Goal: Check status

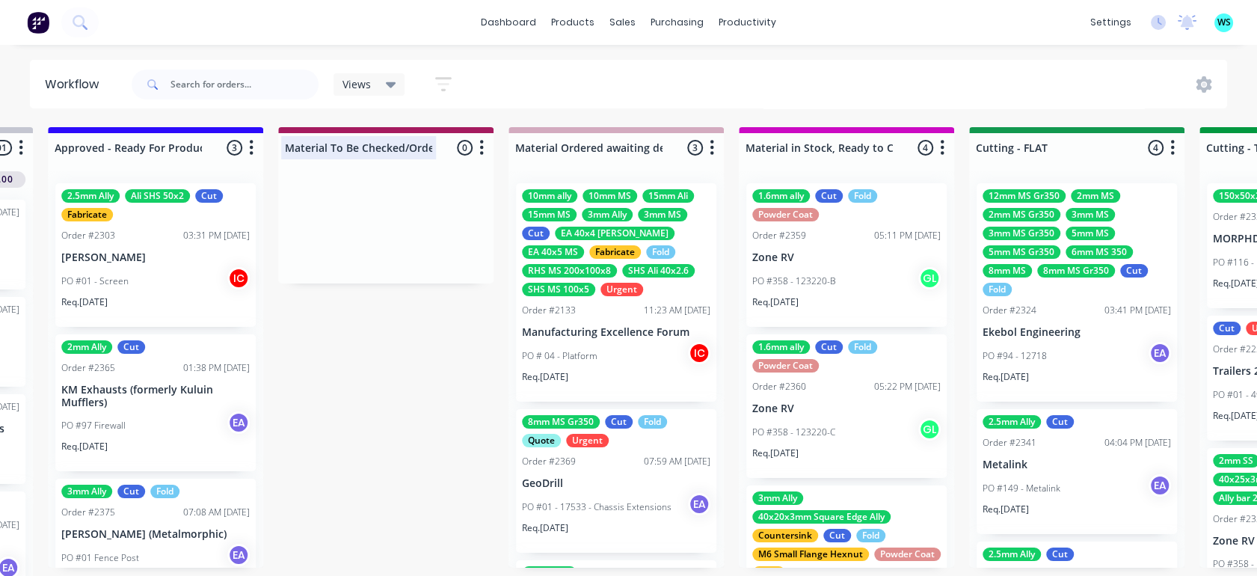
scroll to position [0, 2056]
click at [210, 75] on input "text" at bounding box center [244, 85] width 148 height 30
type input "met"
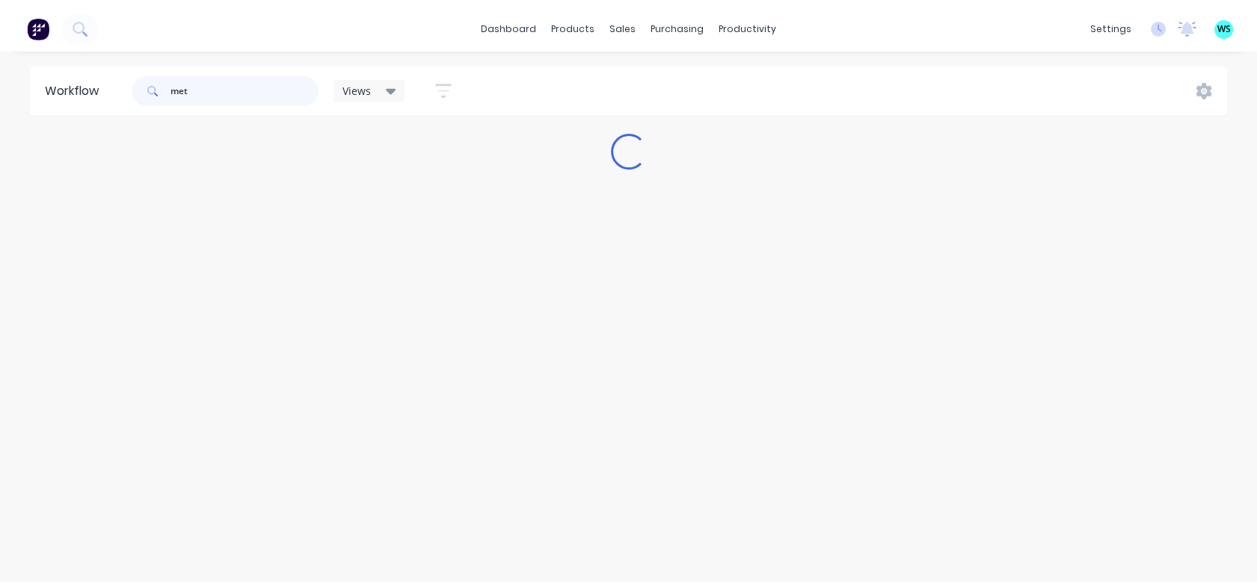
scroll to position [0, 0]
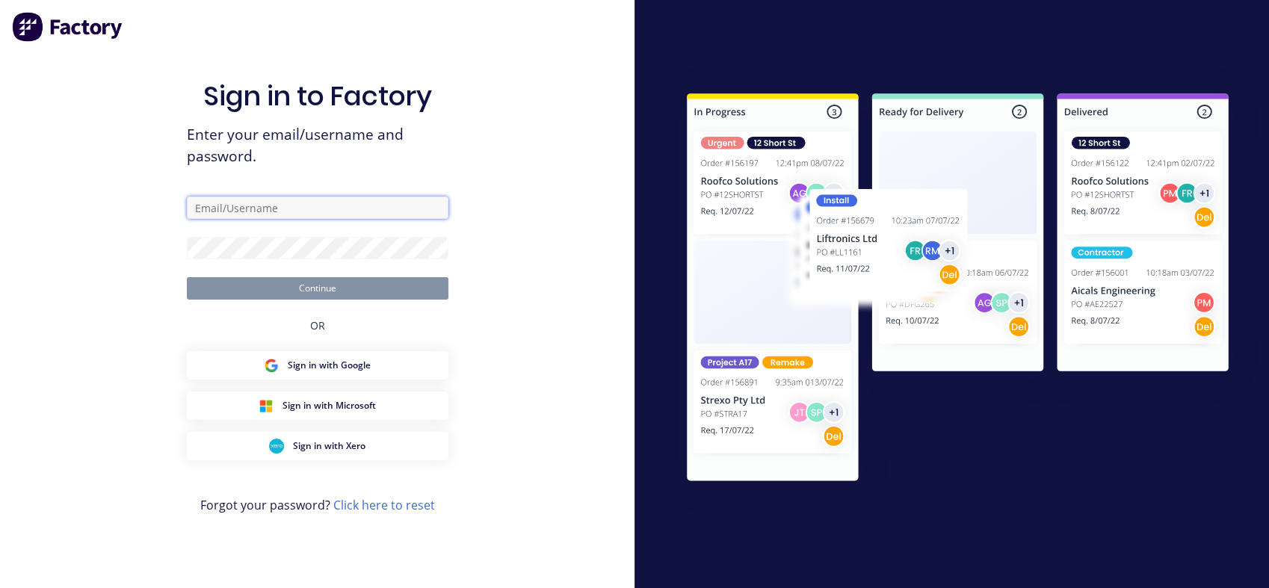
type input "[EMAIL_ADDRESS][DOMAIN_NAME]"
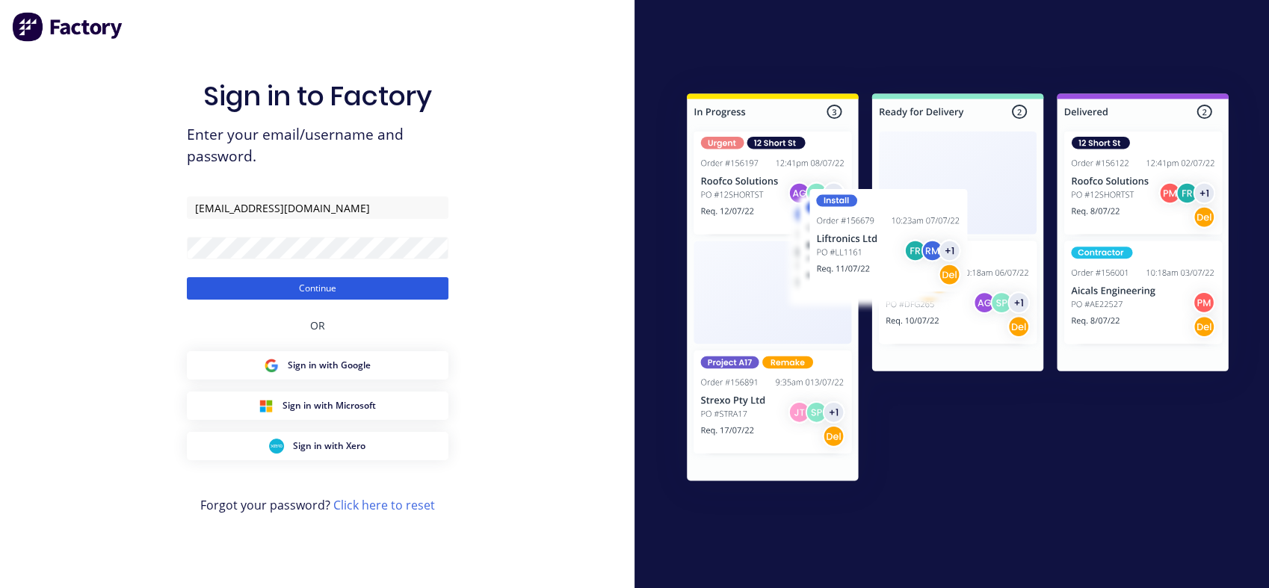
click at [314, 287] on button "Continue" at bounding box center [318, 288] width 262 height 22
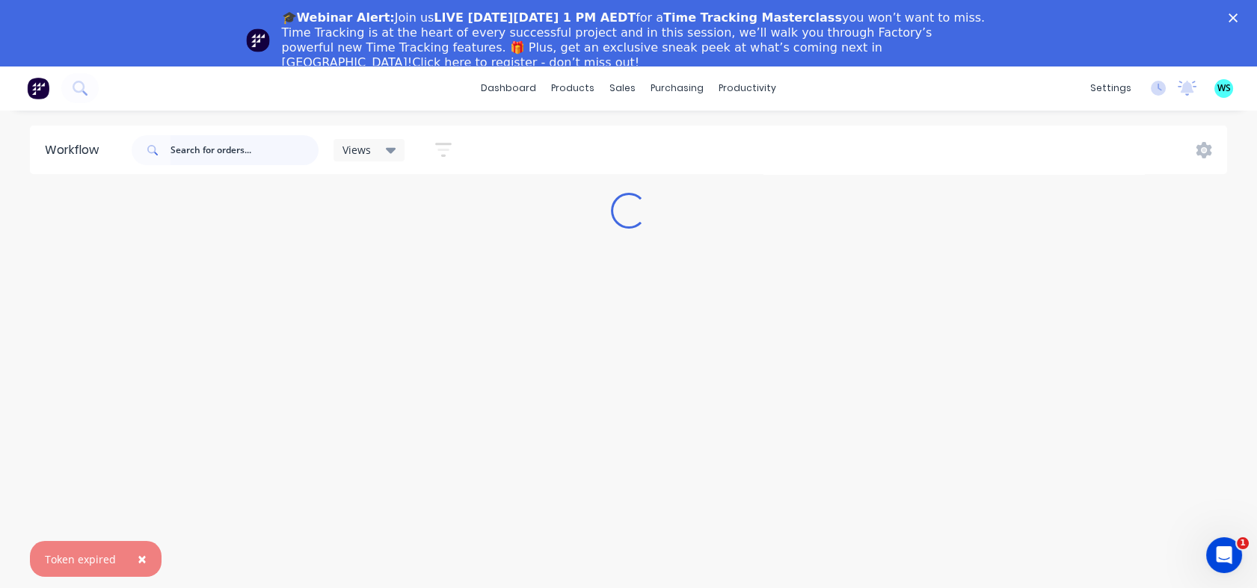
click at [248, 158] on input "text" at bounding box center [244, 150] width 148 height 30
type input "met"
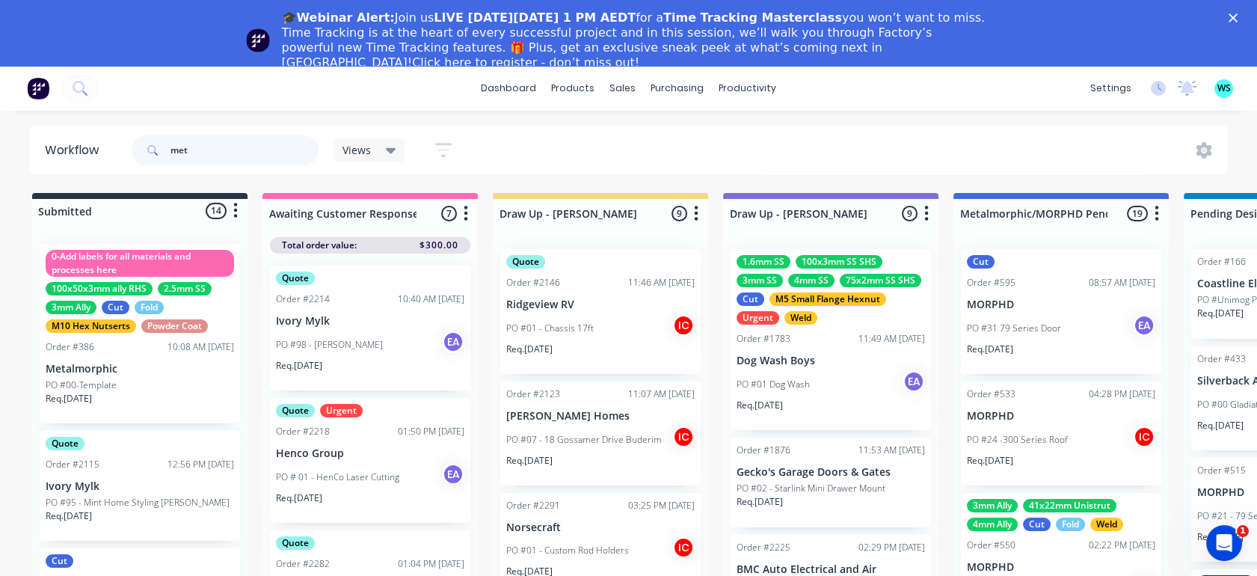
click at [218, 147] on input "met" at bounding box center [244, 150] width 148 height 30
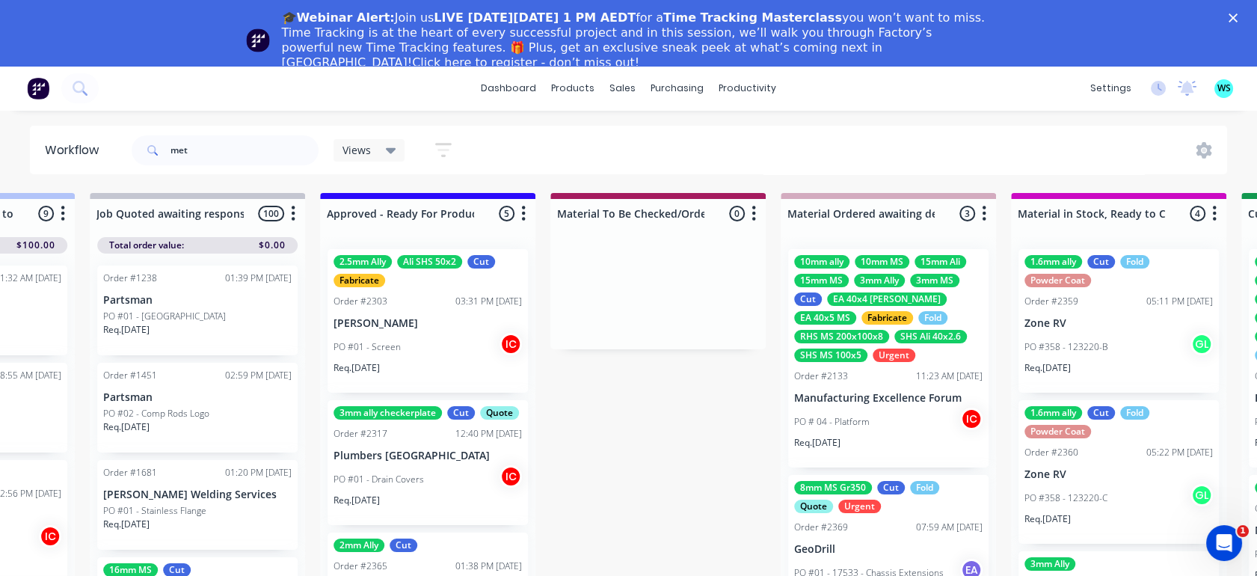
drag, startPoint x: 371, startPoint y: 342, endPoint x: 561, endPoint y: 298, distance: 195.8
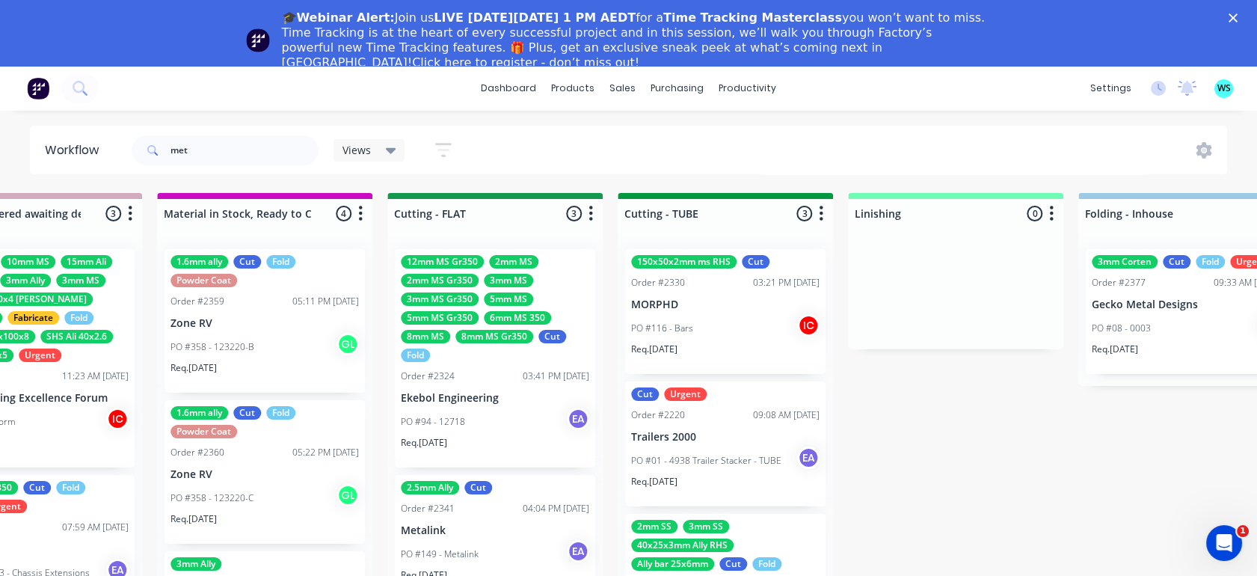
drag, startPoint x: 740, startPoint y: 277, endPoint x: 814, endPoint y: 277, distance: 74.0
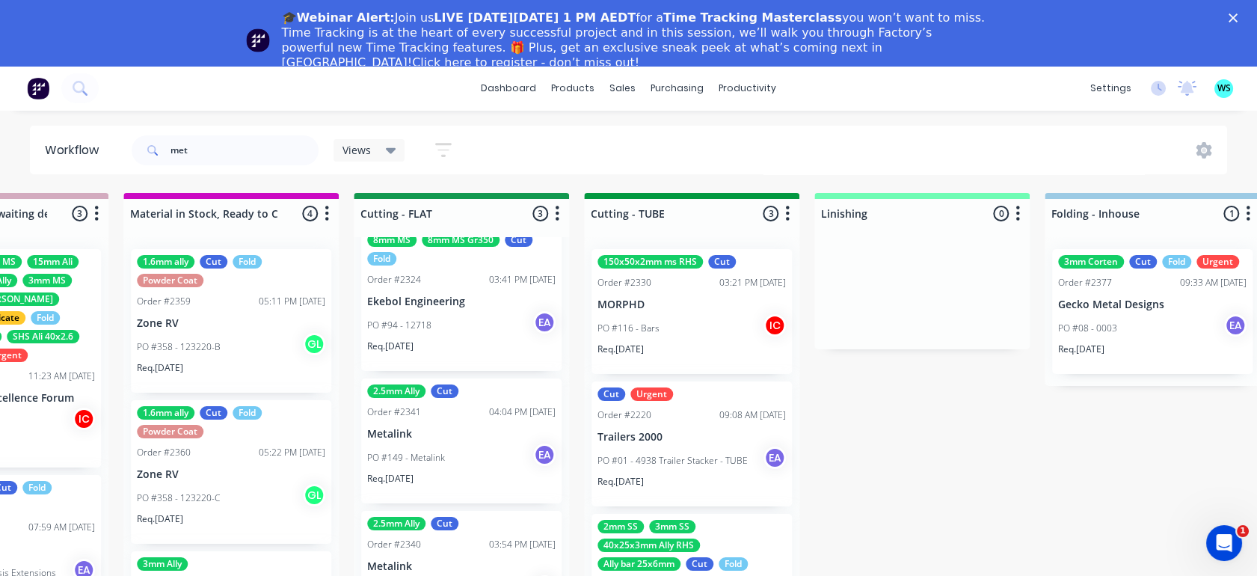
scroll to position [97, 0]
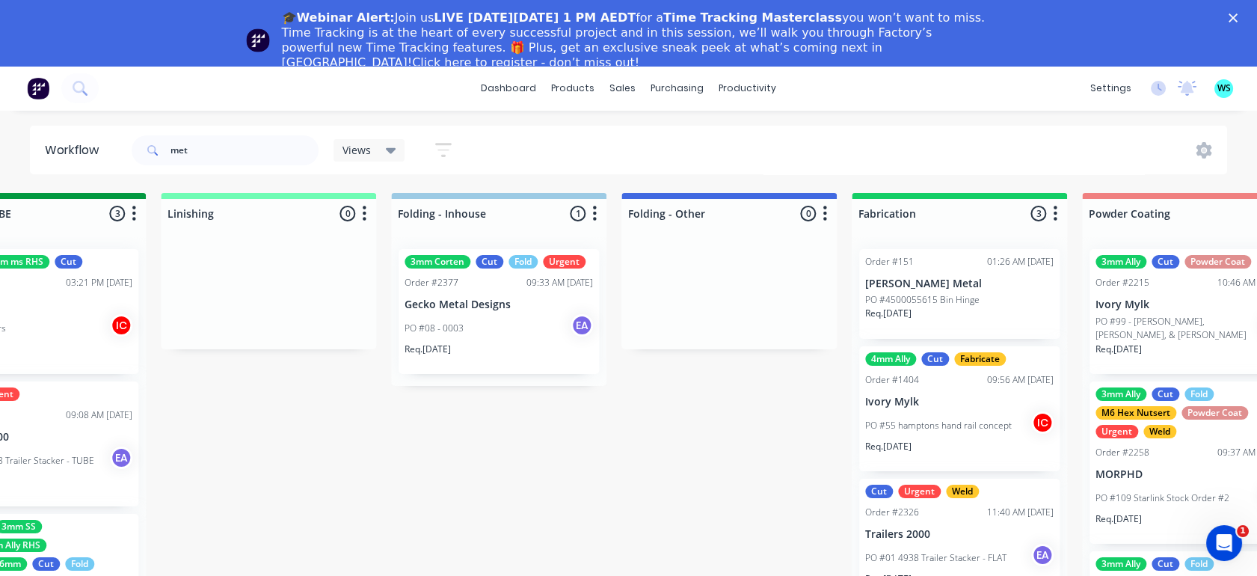
drag, startPoint x: 463, startPoint y: 377, endPoint x: 596, endPoint y: 386, distance: 132.6
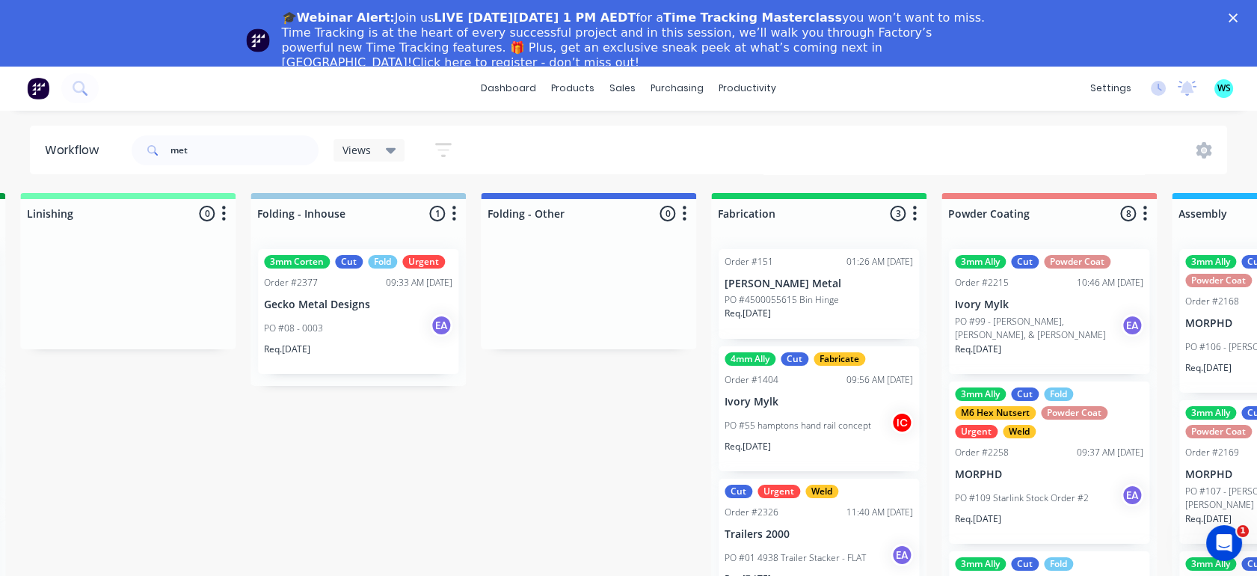
drag, startPoint x: 617, startPoint y: 378, endPoint x: 665, endPoint y: 380, distance: 47.9
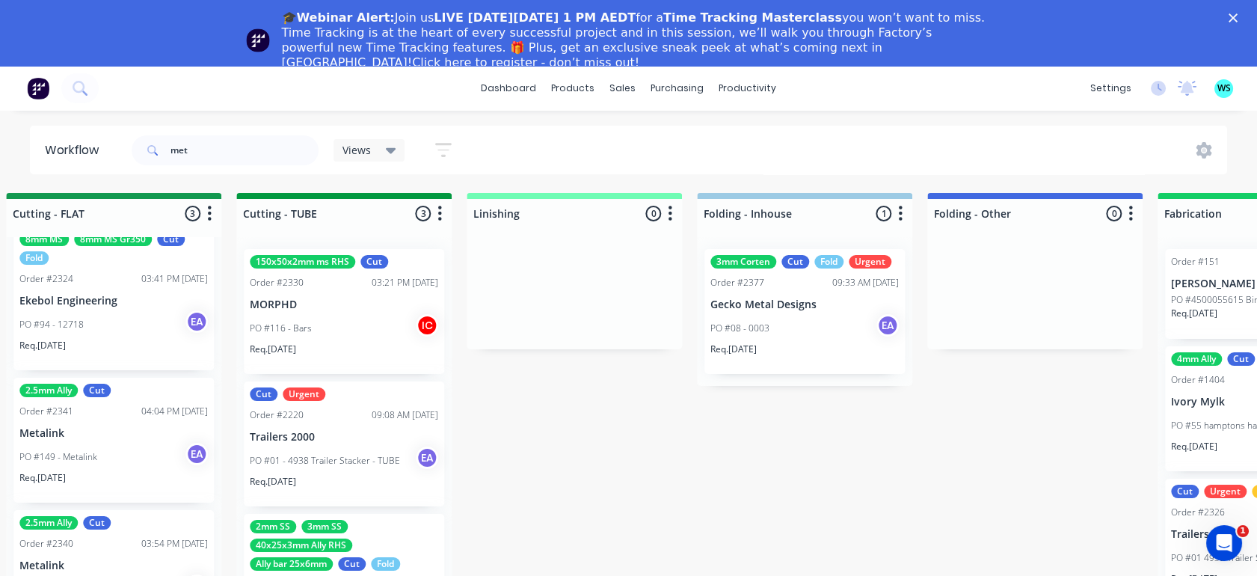
drag, startPoint x: 665, startPoint y: 380, endPoint x: 570, endPoint y: 383, distance: 94.2
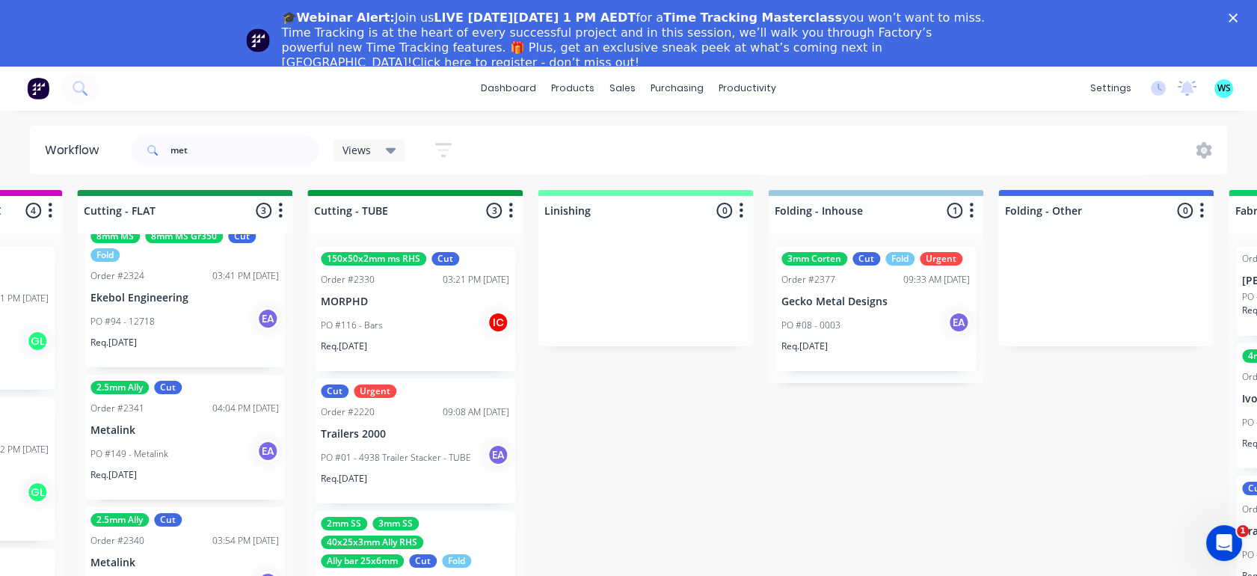
scroll to position [86, 2948]
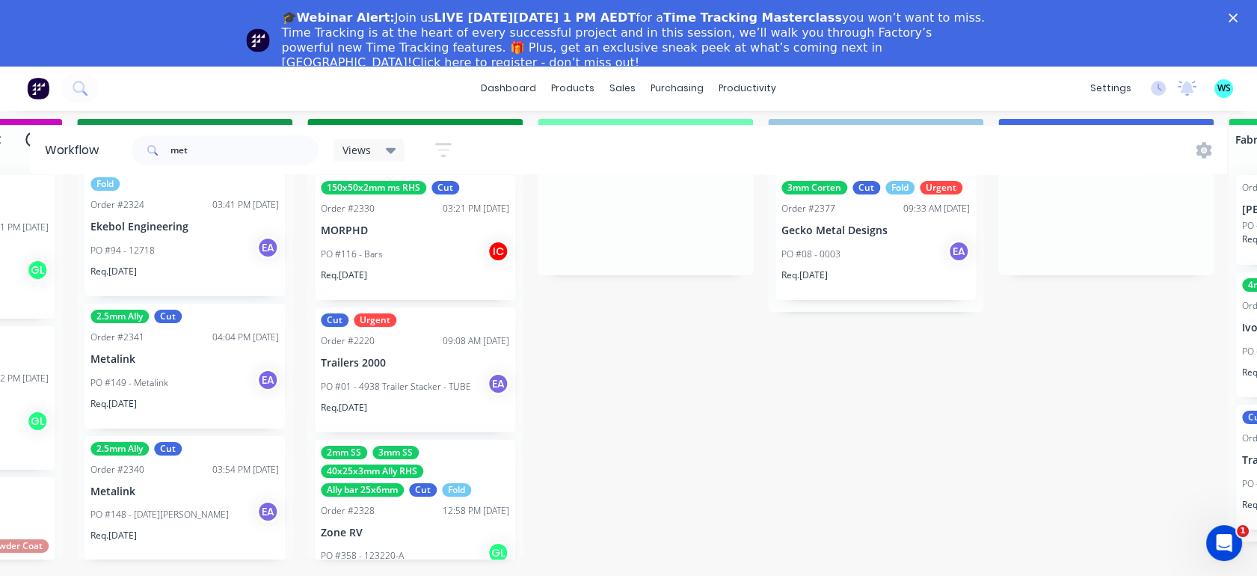
click at [240, 353] on p "Metalink" at bounding box center [184, 359] width 188 height 13
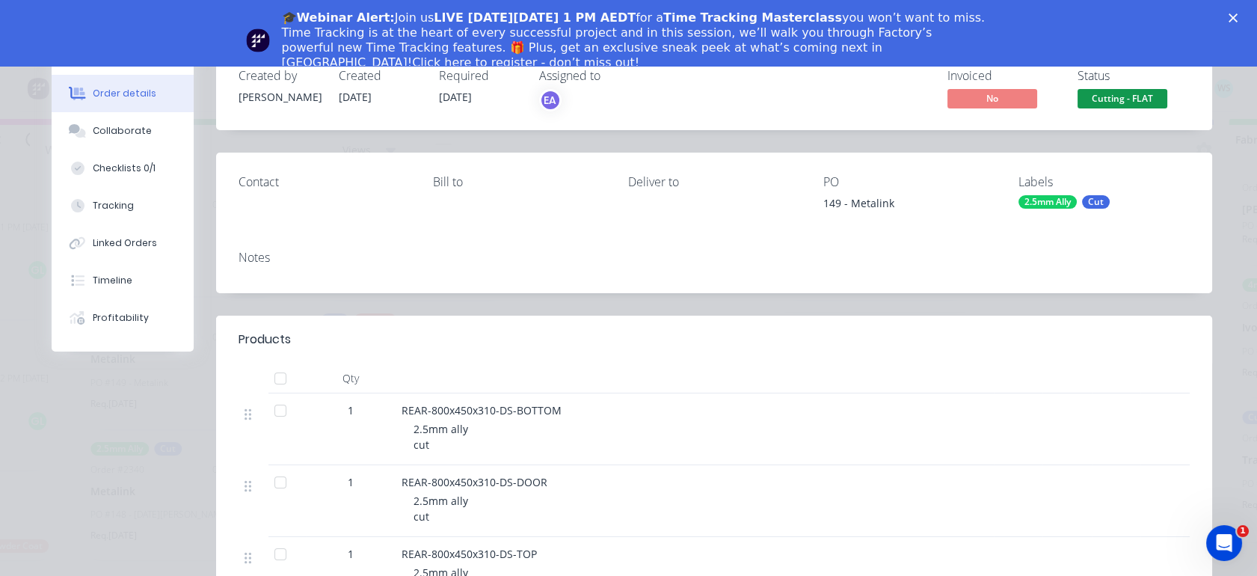
scroll to position [0, 0]
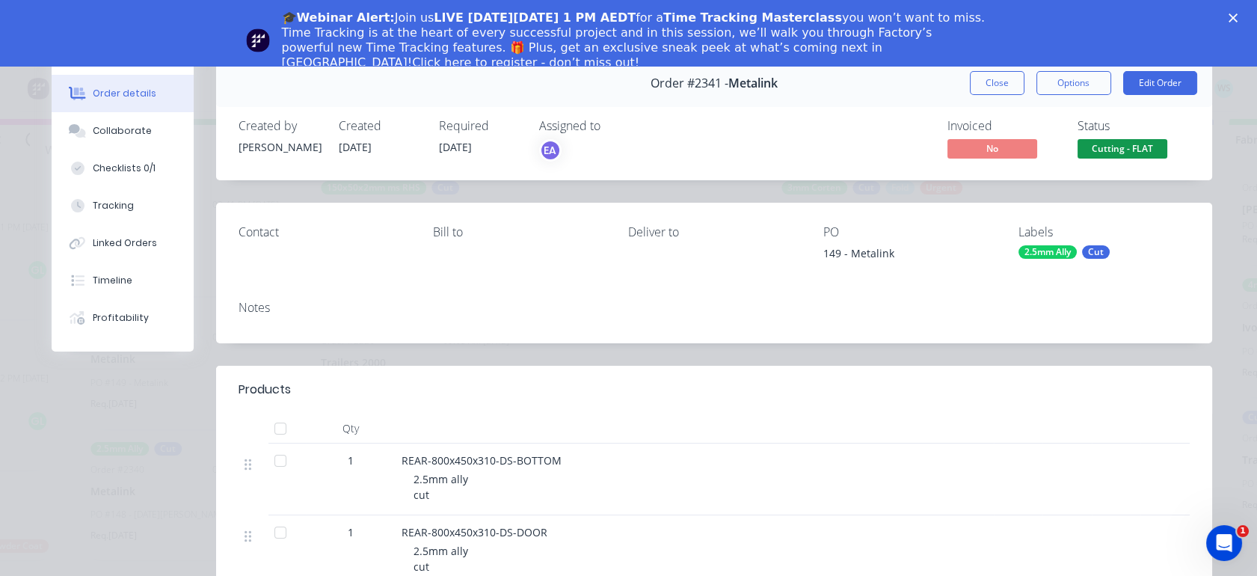
drag, startPoint x: 982, startPoint y: 92, endPoint x: 617, endPoint y: 443, distance: 505.4
click at [982, 92] on button "Close" at bounding box center [997, 83] width 55 height 24
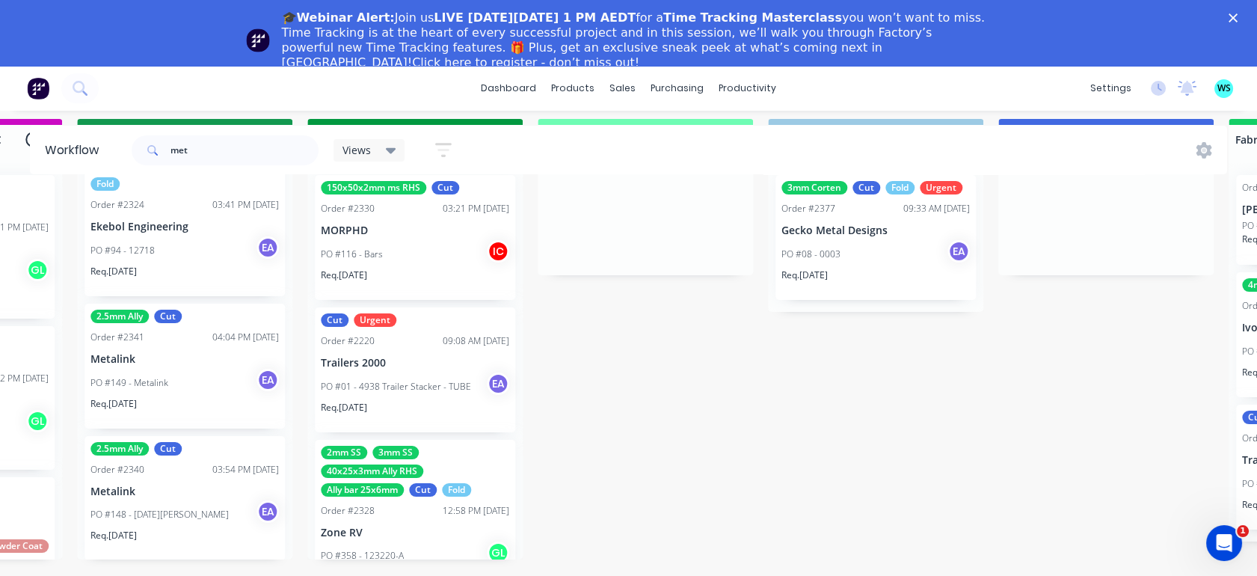
click at [196, 500] on div "PO #148 - [DATE][PERSON_NAME] EA" at bounding box center [184, 514] width 188 height 28
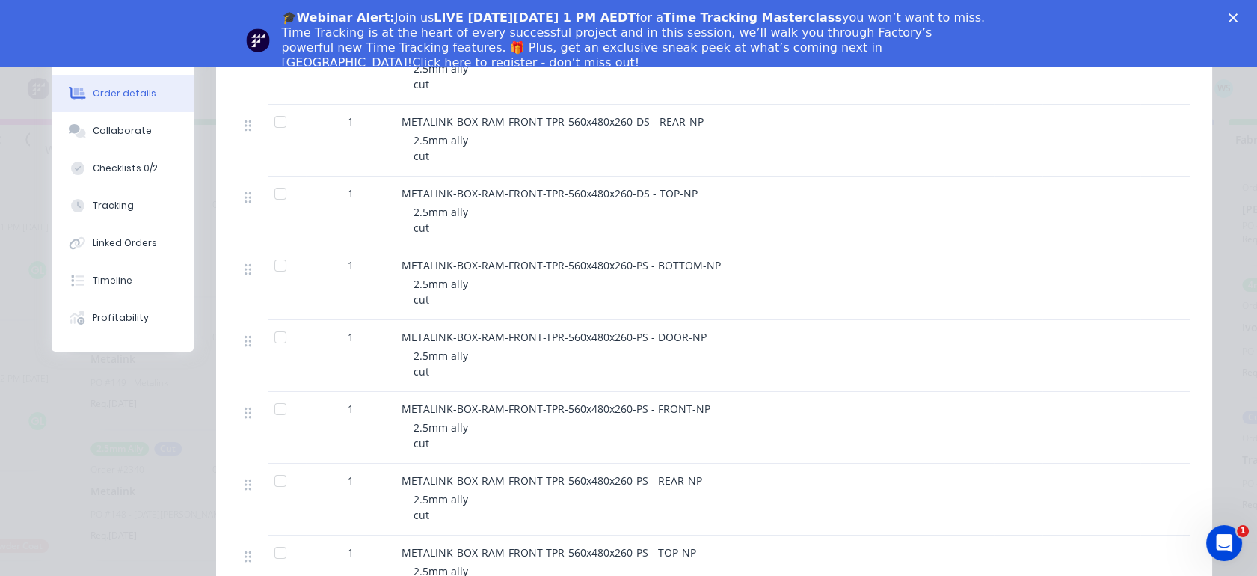
scroll to position [581, 0]
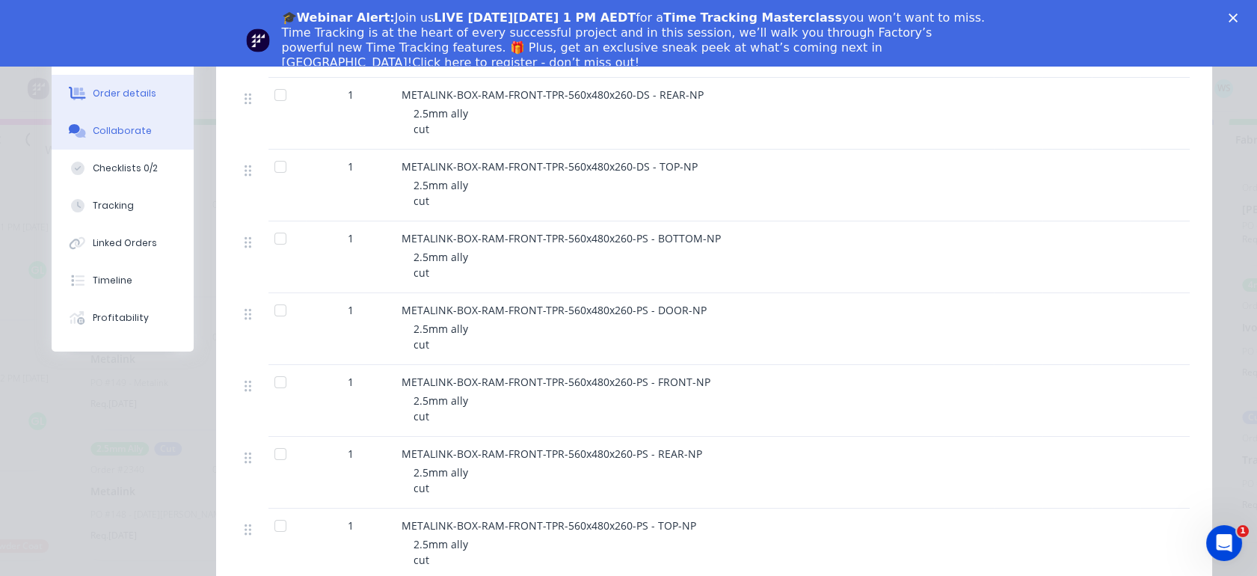
click at [111, 139] on button "Collaborate" at bounding box center [123, 130] width 142 height 37
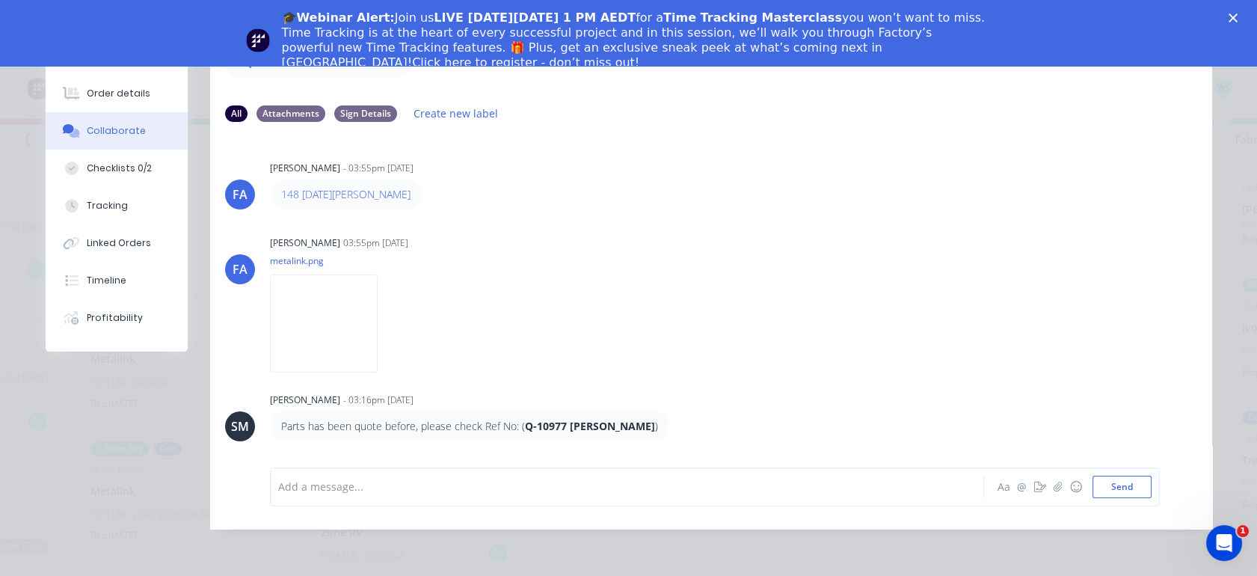
scroll to position [0, 0]
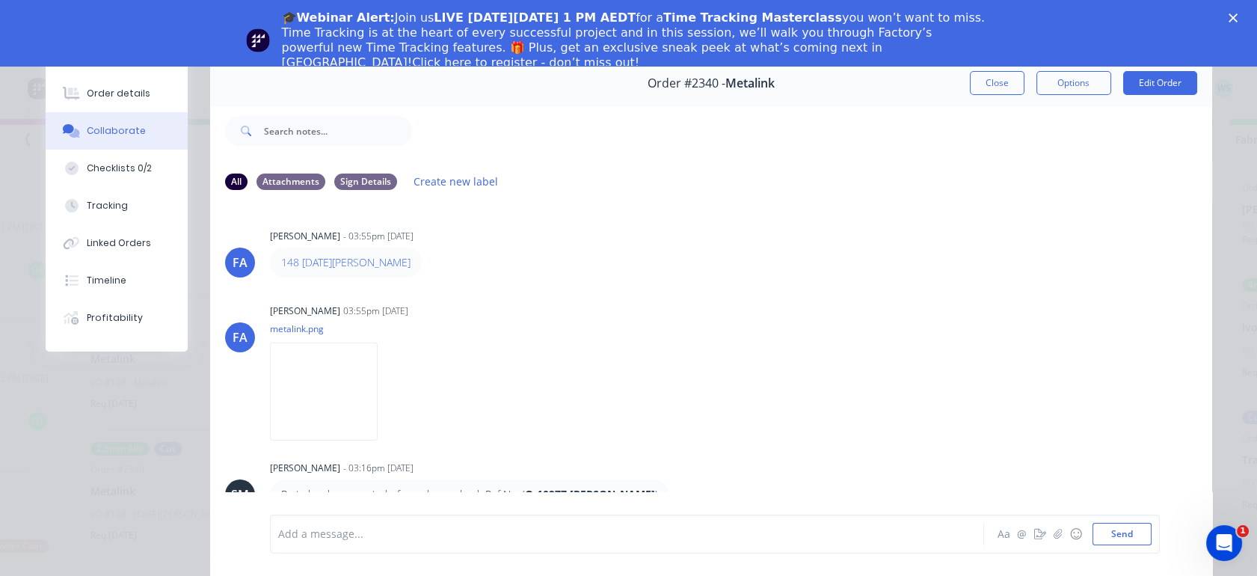
click at [151, 149] on button "Collaborate" at bounding box center [117, 130] width 142 height 37
click at [132, 162] on div "Checklists 0/2" at bounding box center [119, 167] width 65 height 13
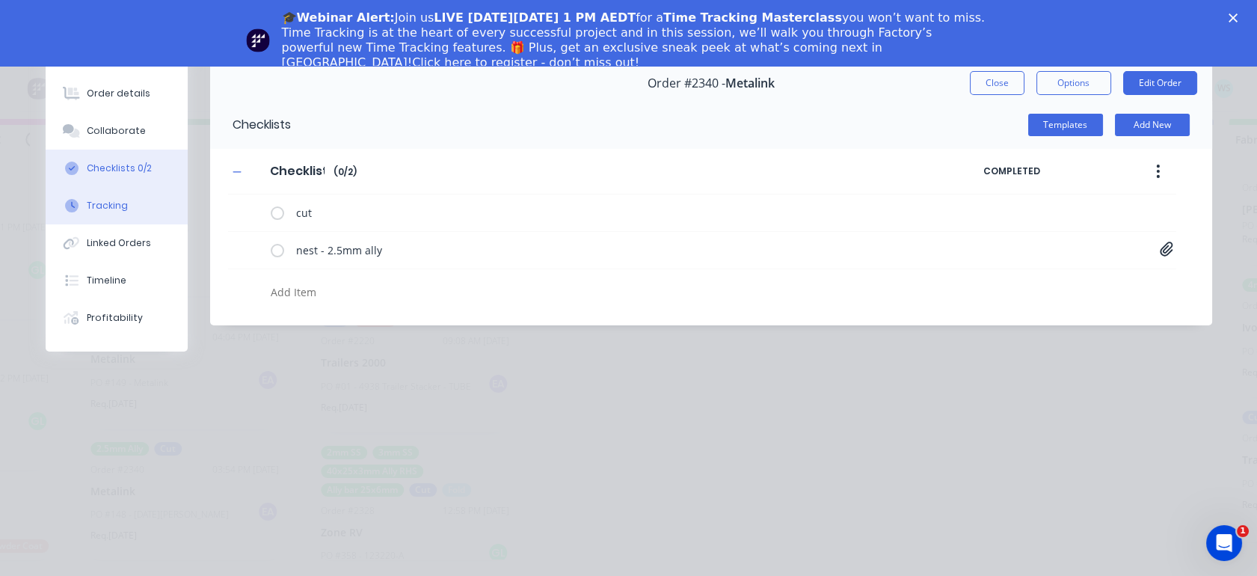
click at [110, 194] on button "Tracking" at bounding box center [117, 205] width 142 height 37
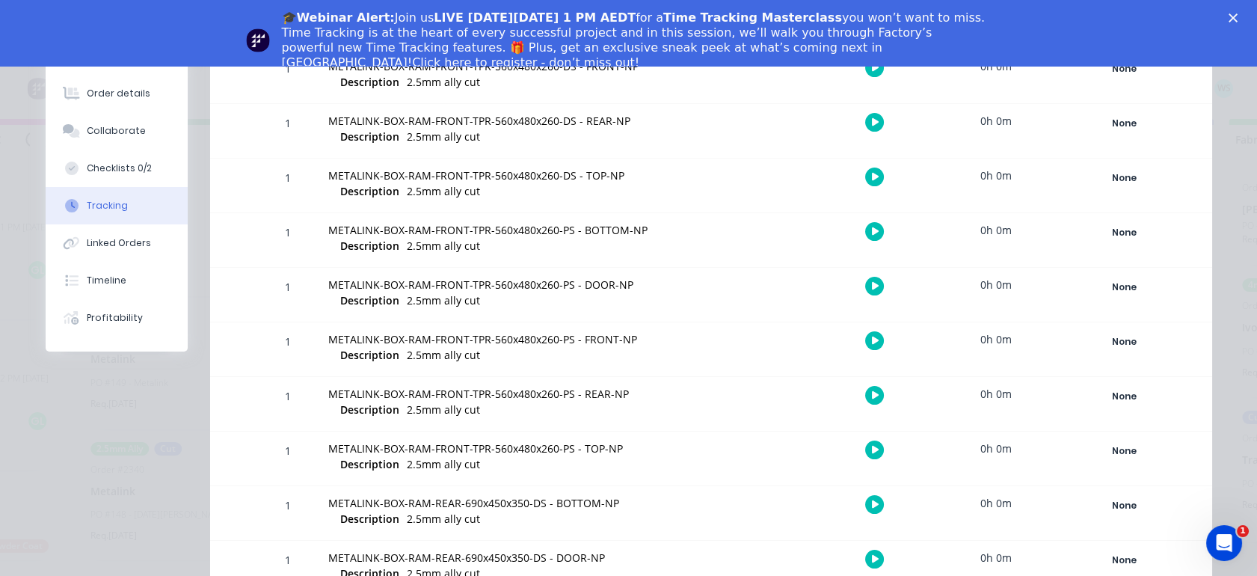
scroll to position [249, 0]
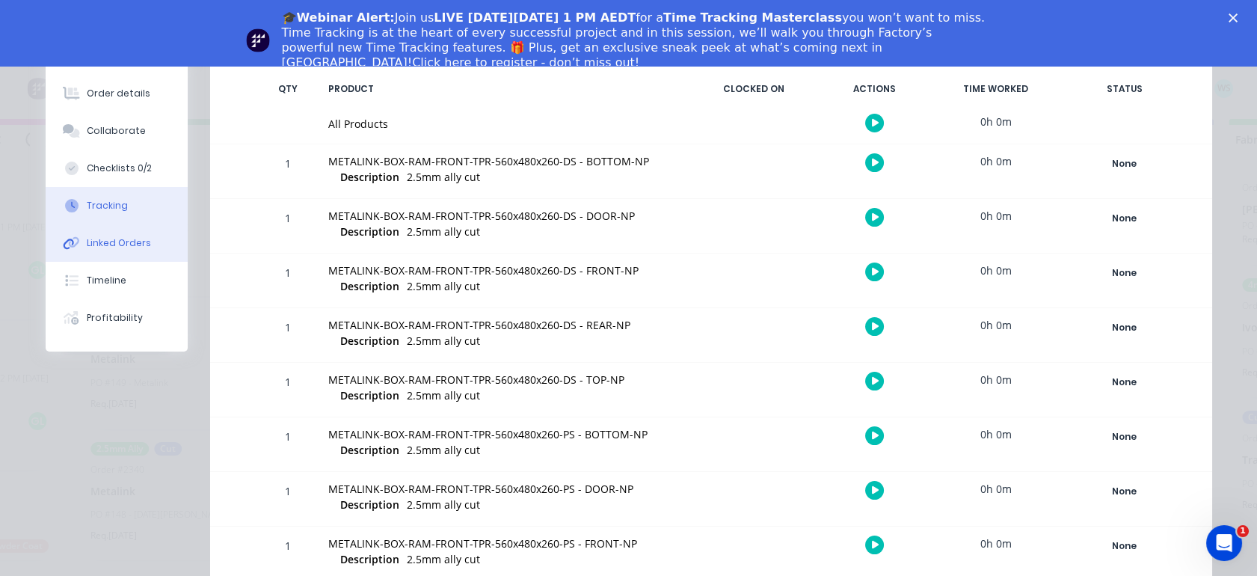
click at [112, 257] on button "Linked Orders" at bounding box center [117, 242] width 142 height 37
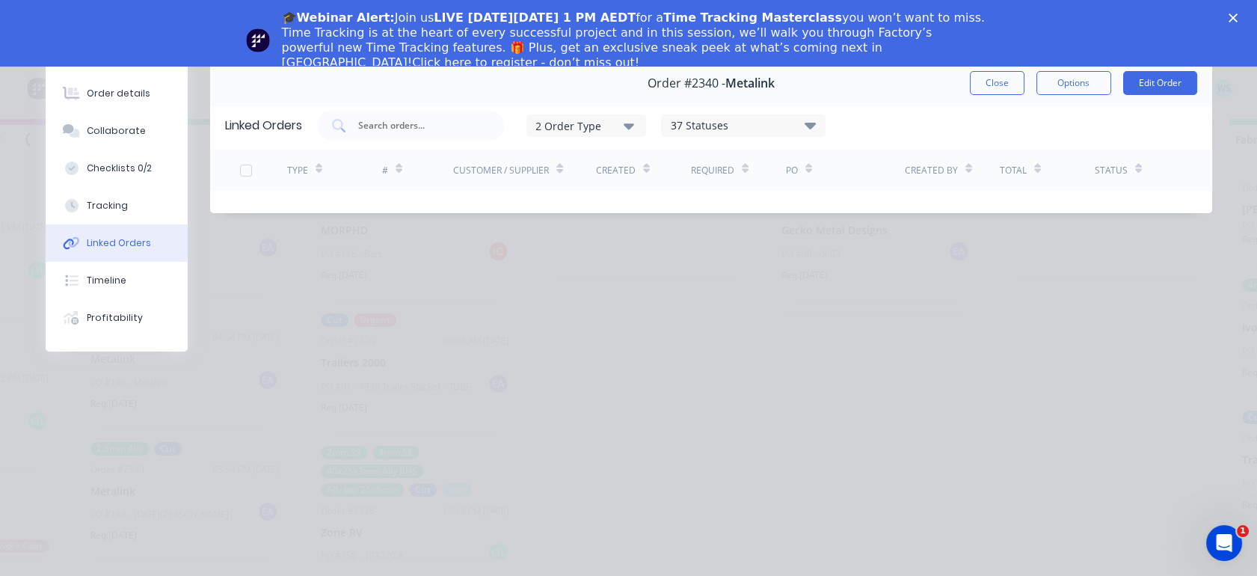
scroll to position [0, 0]
click at [108, 271] on button "Timeline" at bounding box center [117, 280] width 142 height 37
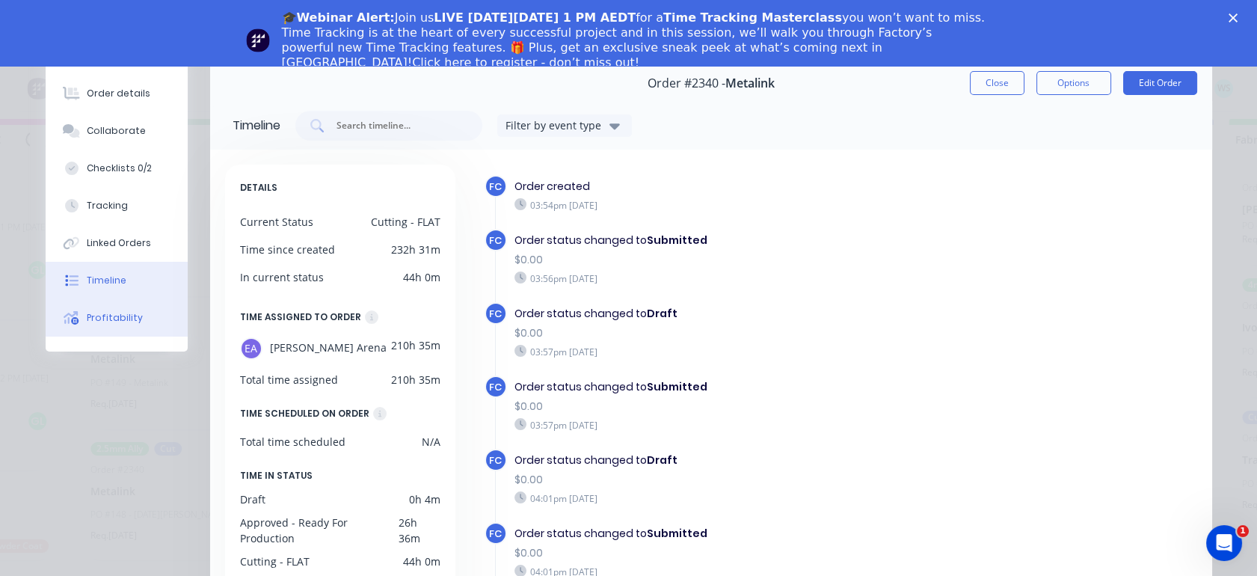
click at [126, 328] on button "Profitability" at bounding box center [117, 317] width 142 height 37
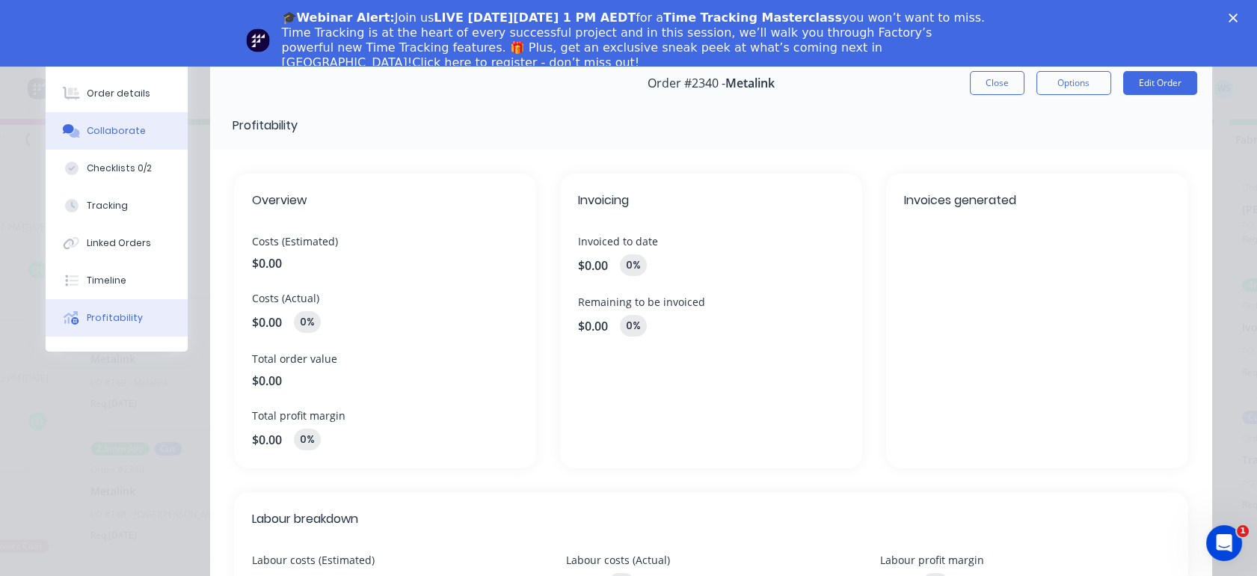
click at [104, 132] on div "Collaborate" at bounding box center [116, 130] width 59 height 13
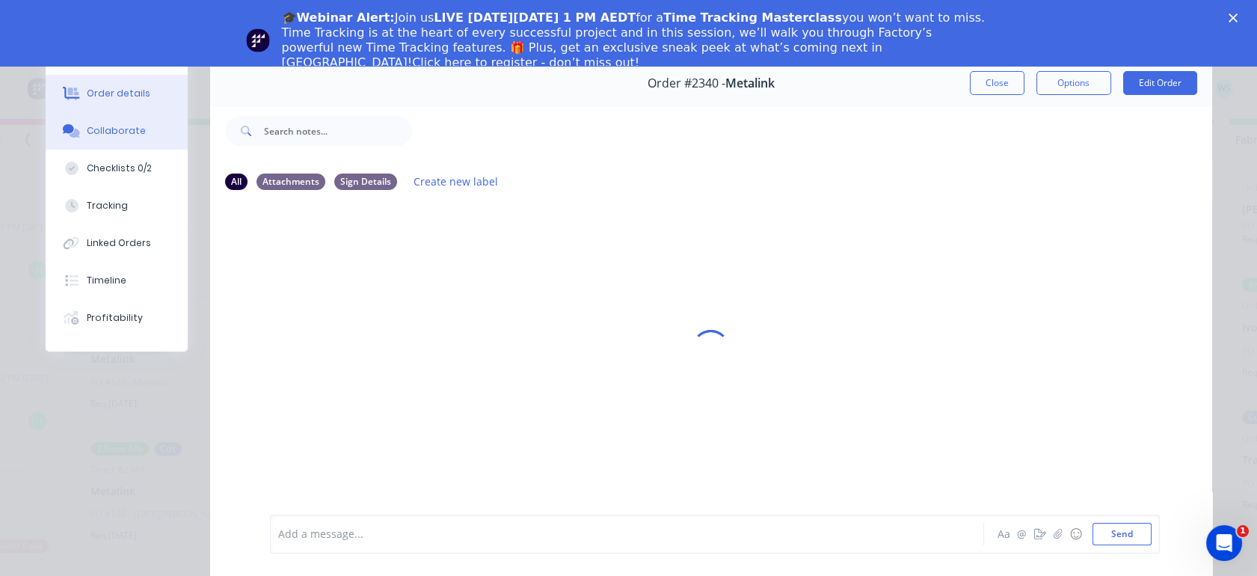
click at [142, 96] on button "Order details" at bounding box center [117, 93] width 142 height 37
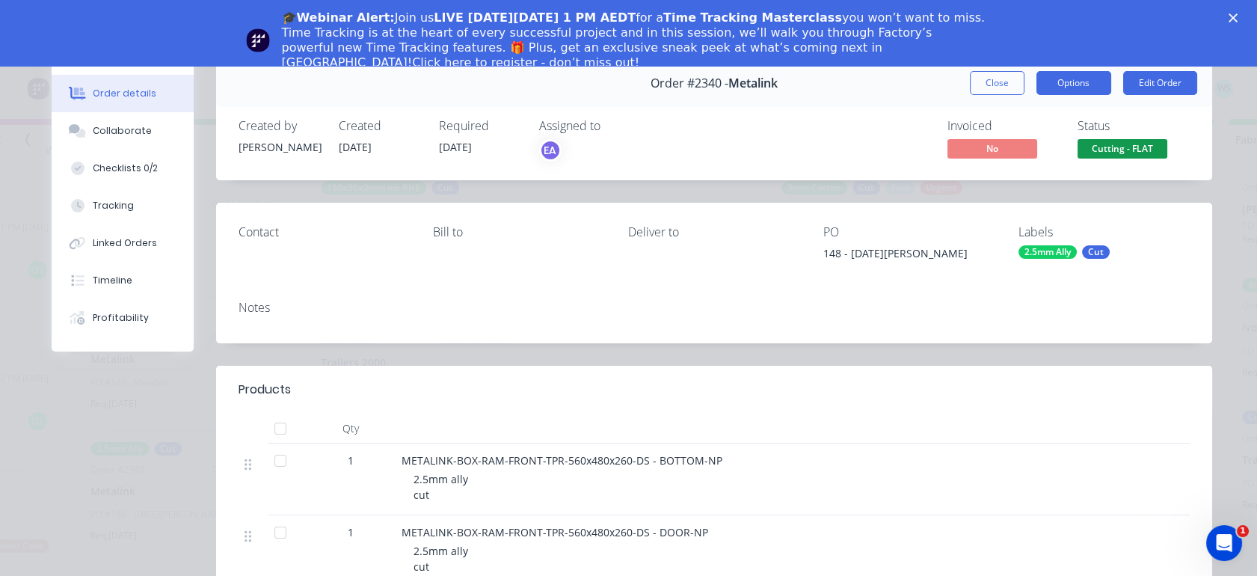
click at [1056, 74] on button "Options" at bounding box center [1073, 83] width 75 height 24
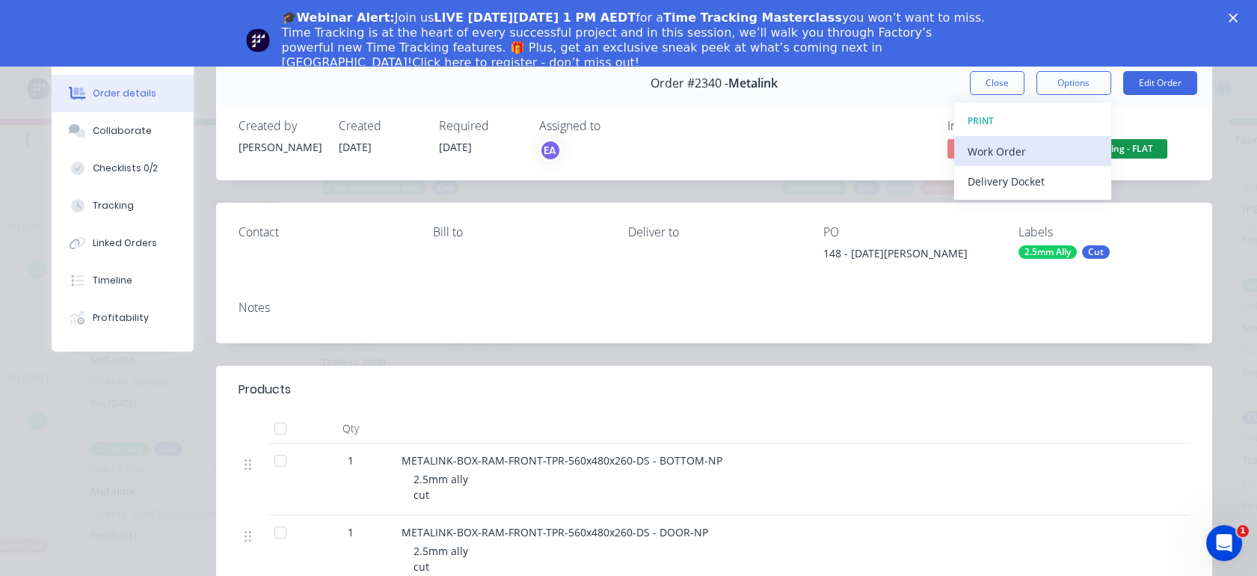
click at [1047, 151] on div "Work Order" at bounding box center [1032, 152] width 130 height 22
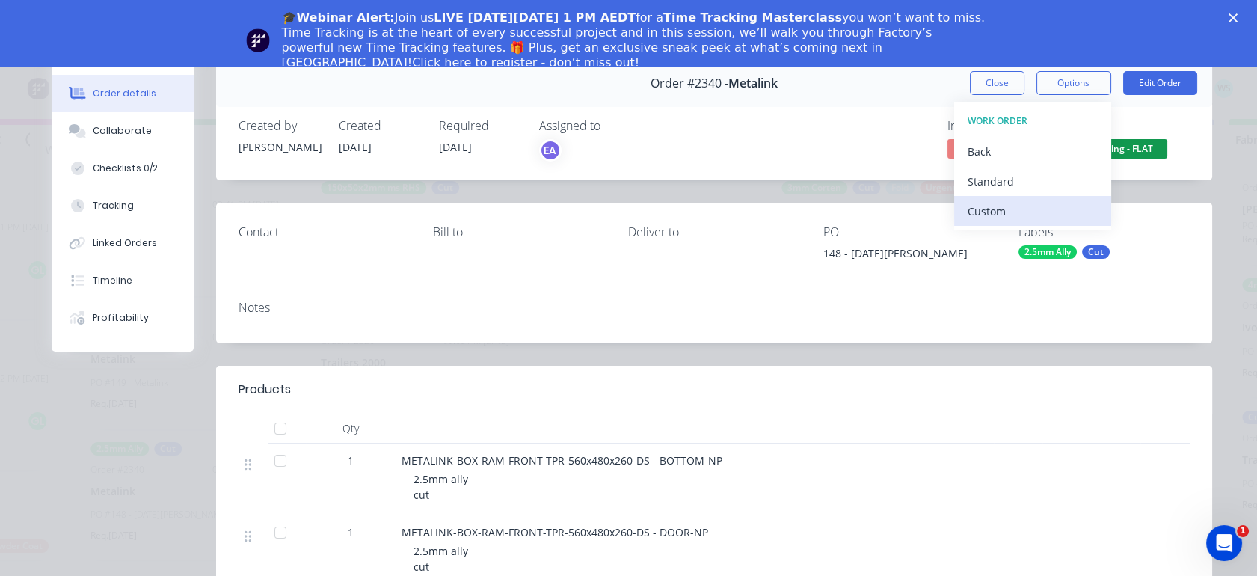
click at [1038, 200] on div "Custom" at bounding box center [1032, 211] width 130 height 22
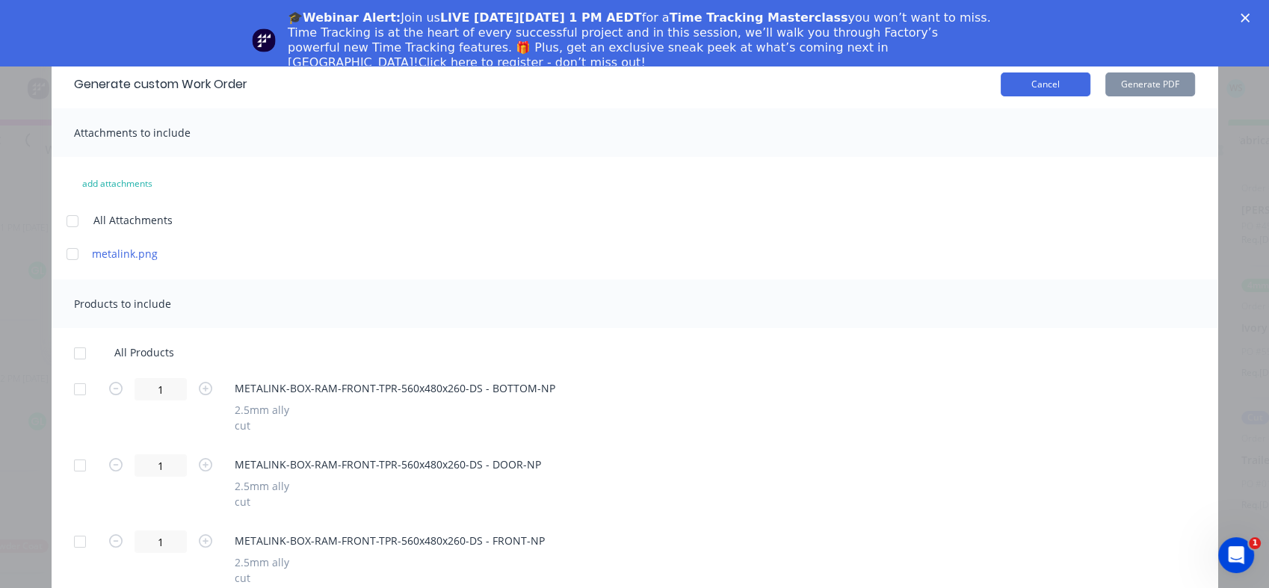
click at [1029, 76] on button "Cancel" at bounding box center [1046, 85] width 90 height 24
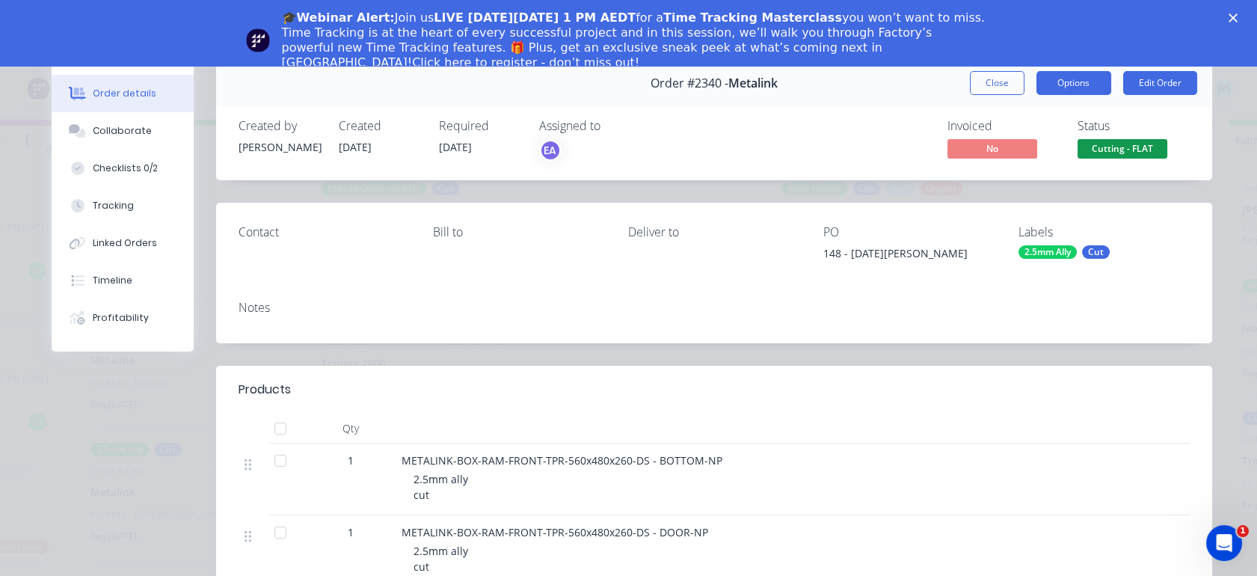
click at [1067, 84] on button "Options" at bounding box center [1073, 83] width 75 height 24
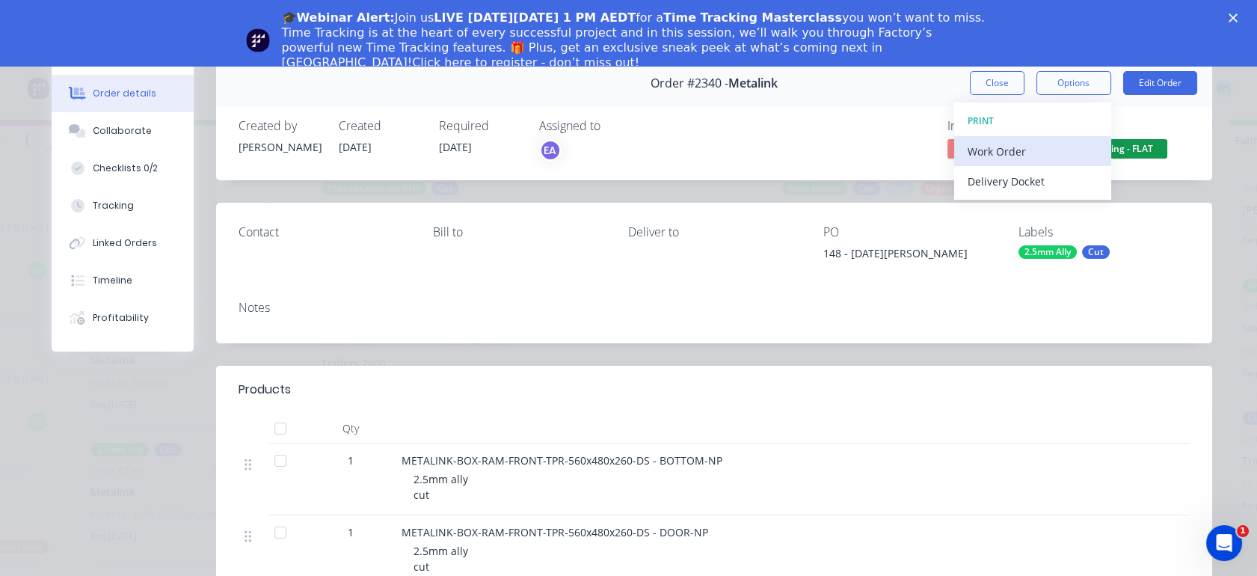
click at [1034, 151] on div "Work Order" at bounding box center [1032, 152] width 130 height 22
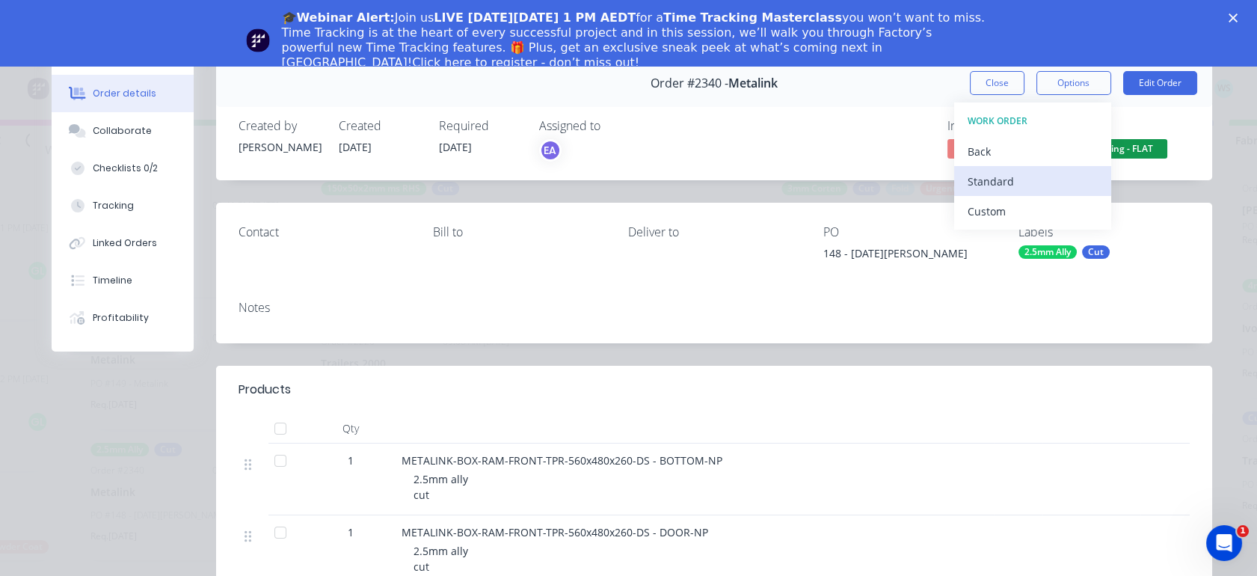
click at [1004, 170] on div "Standard" at bounding box center [1032, 181] width 130 height 22
